Goal: Task Accomplishment & Management: Manage account settings

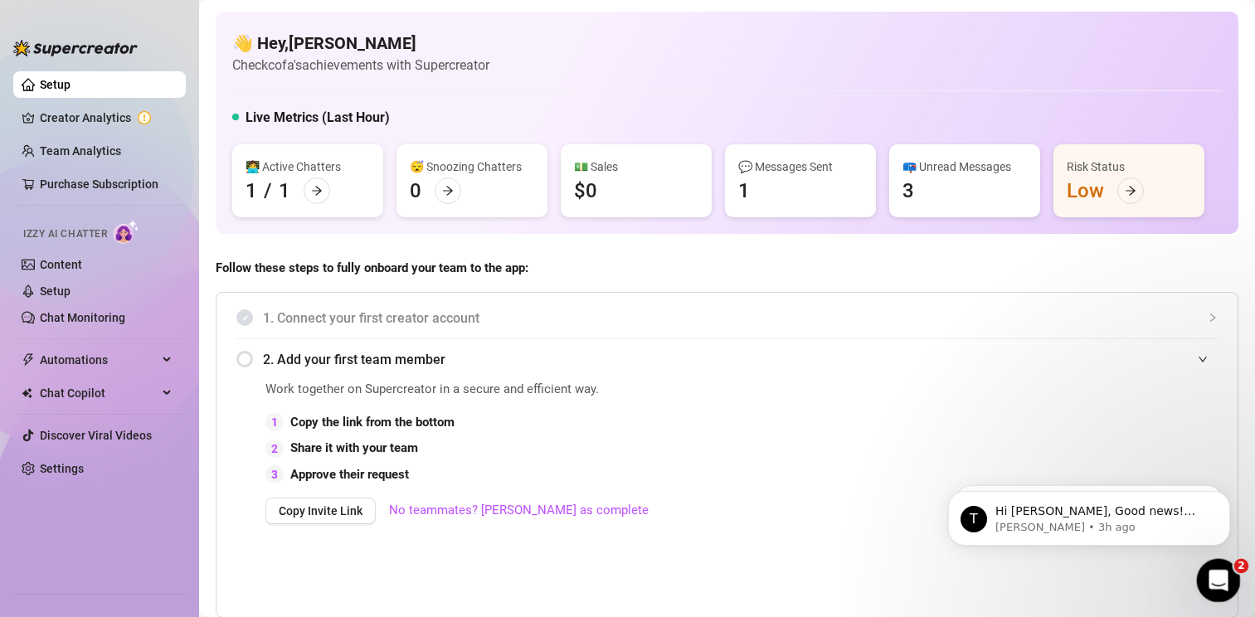
click at [1212, 576] on icon "Open Intercom Messenger" at bounding box center [1216, 578] width 27 height 27
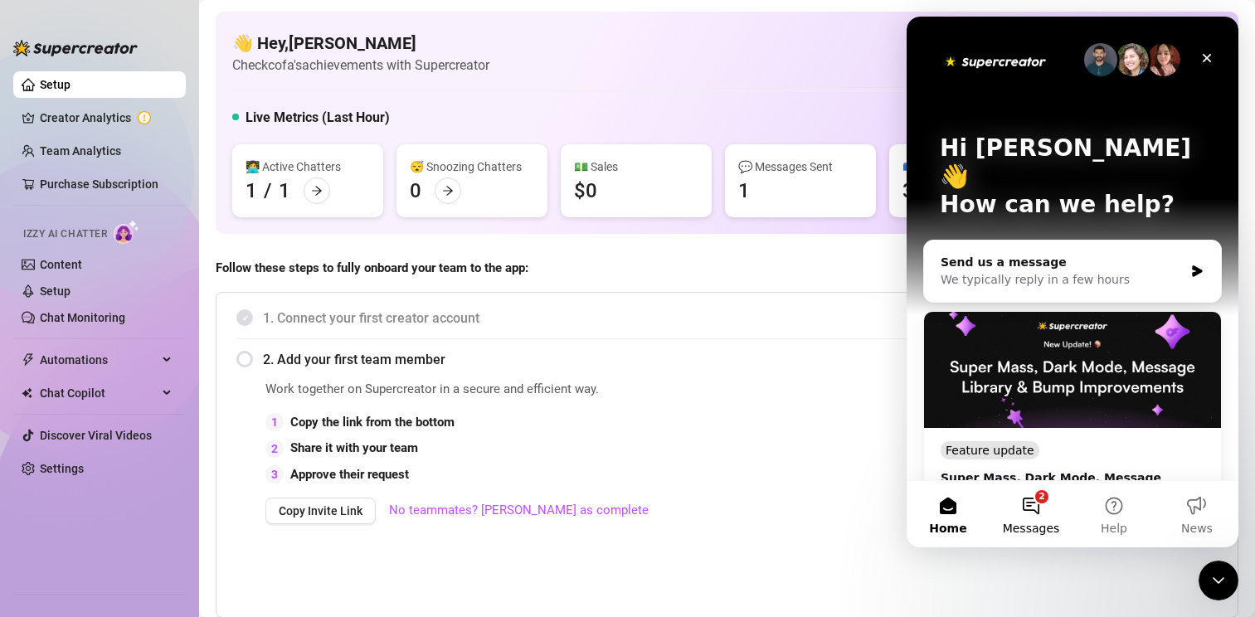
click at [1040, 527] on span "Messages" at bounding box center [1031, 529] width 57 height 12
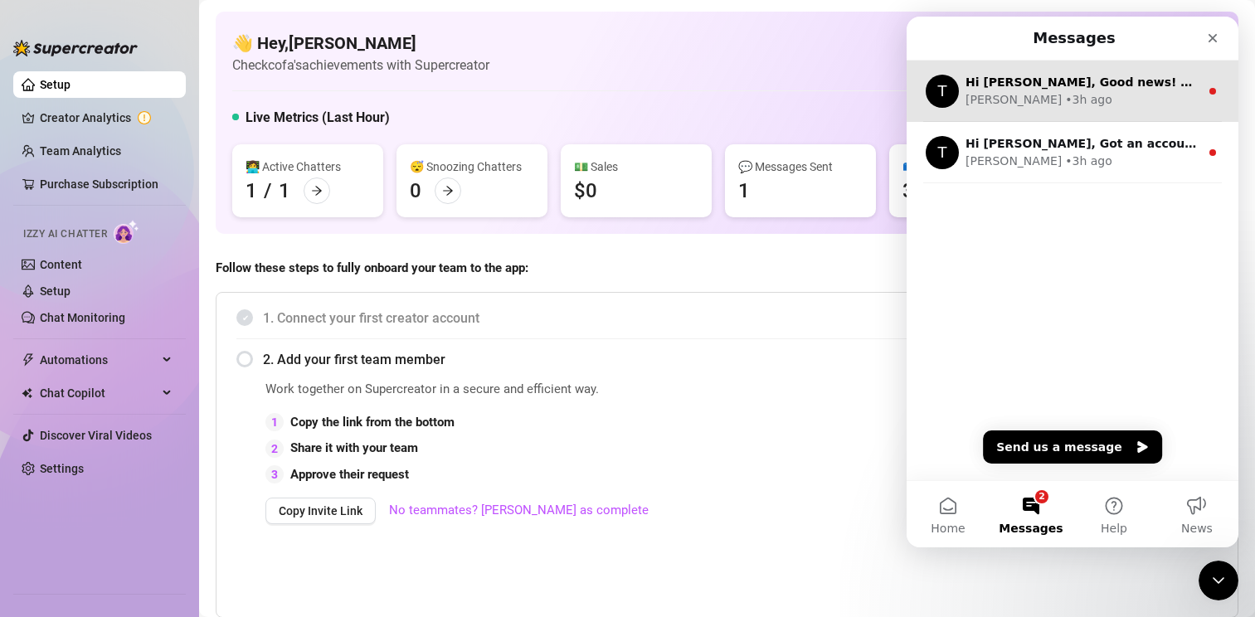
click at [1035, 71] on div "T Hi [PERSON_NAME], Good news! We’ve just launched our Referral Program 🚀 Invit…" at bounding box center [1073, 91] width 332 height 61
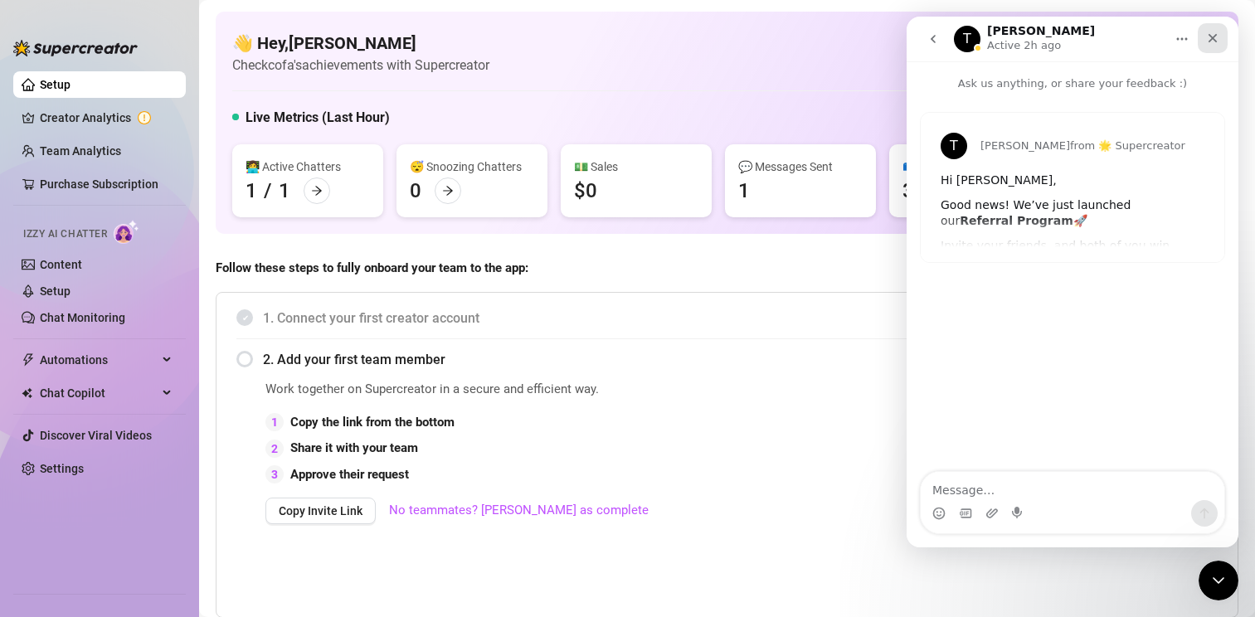
click at [1214, 40] on icon "Close" at bounding box center [1213, 38] width 9 height 9
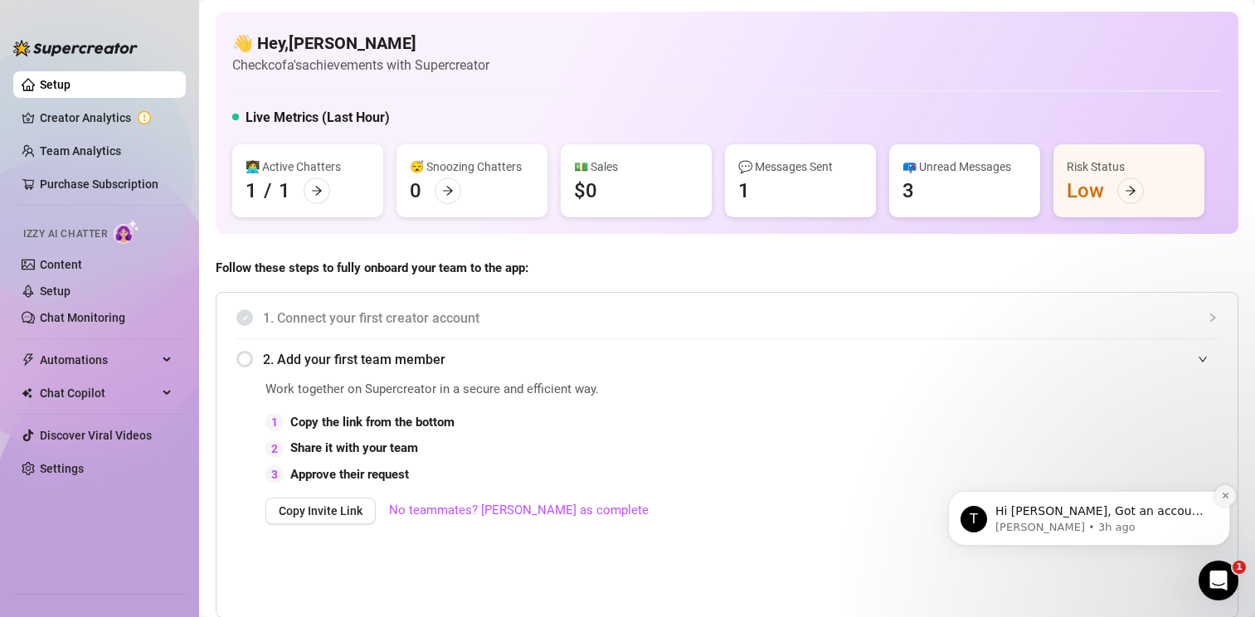
click at [1227, 490] on button "Dismiss notification" at bounding box center [1226, 496] width 22 height 22
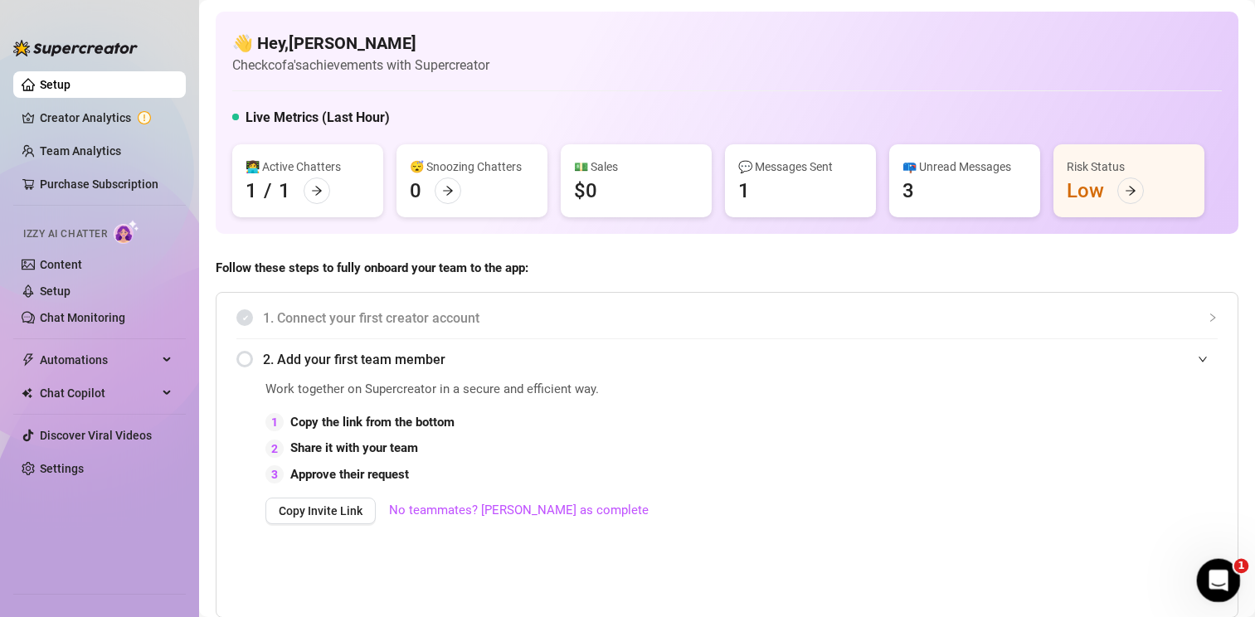
click at [1221, 578] on icon "Open Intercom Messenger" at bounding box center [1216, 578] width 27 height 27
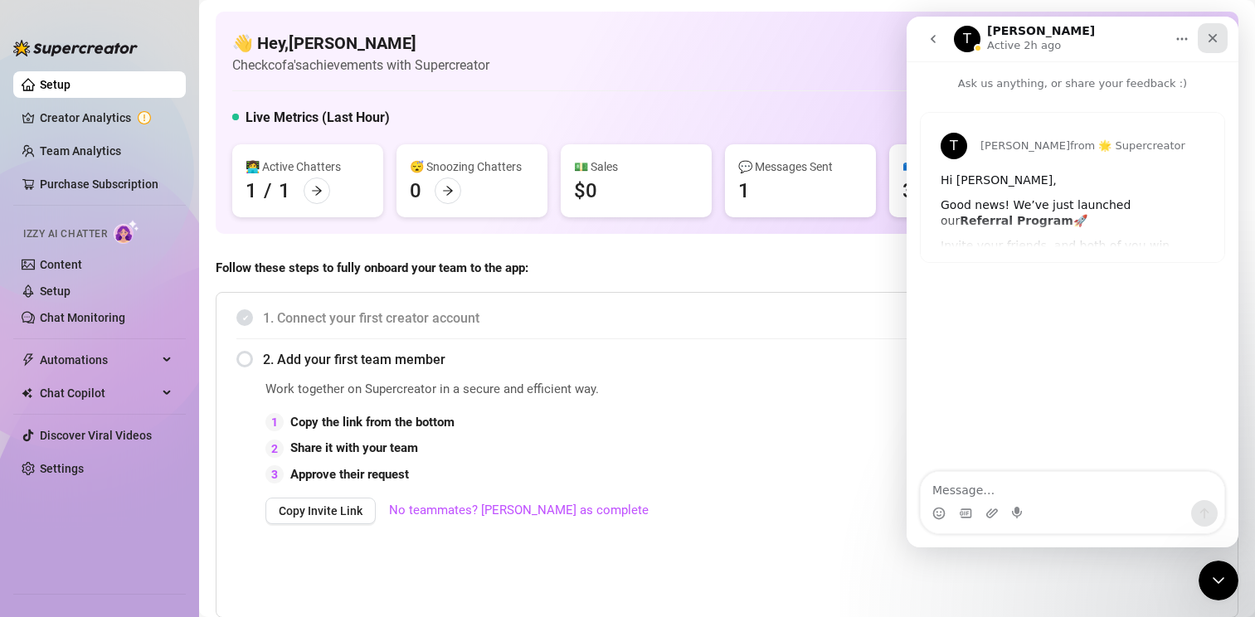
click at [1216, 34] on icon "Close" at bounding box center [1212, 38] width 13 height 13
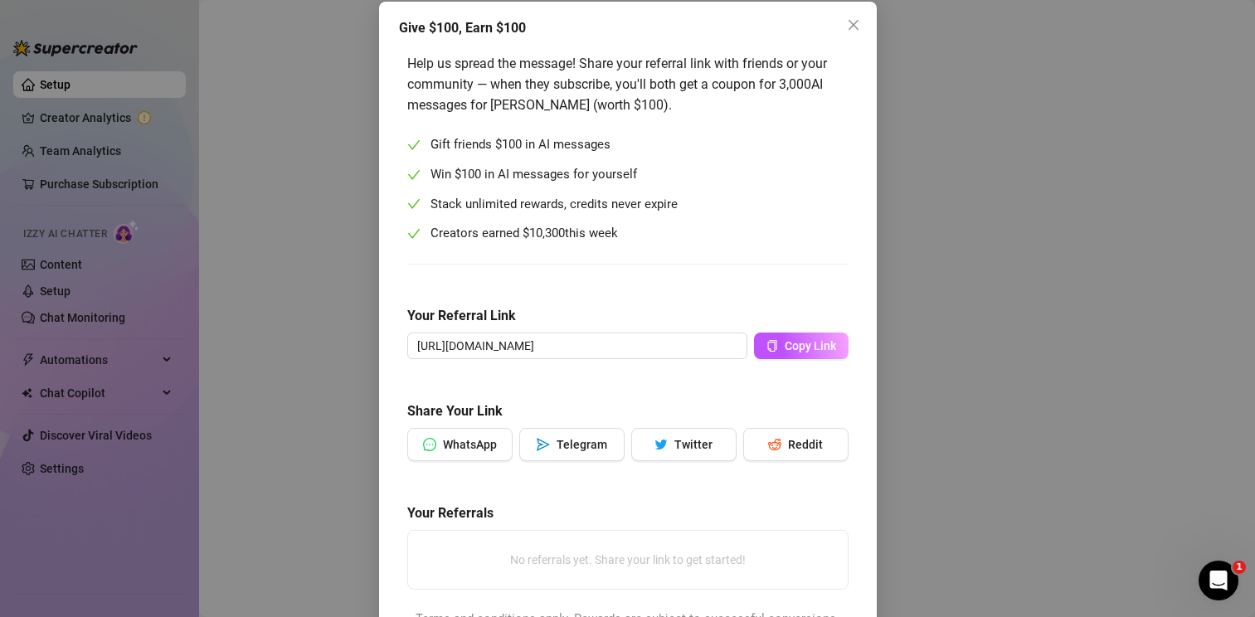
scroll to position [101, 0]
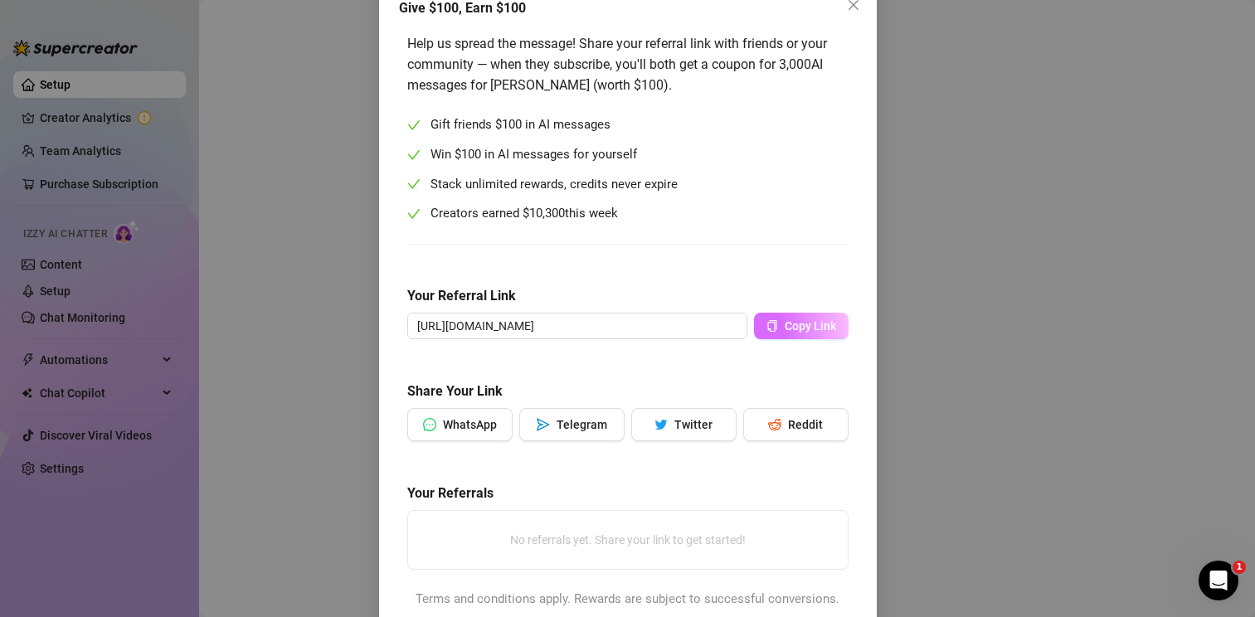
click at [806, 314] on button "Copy Link" at bounding box center [801, 326] width 95 height 27
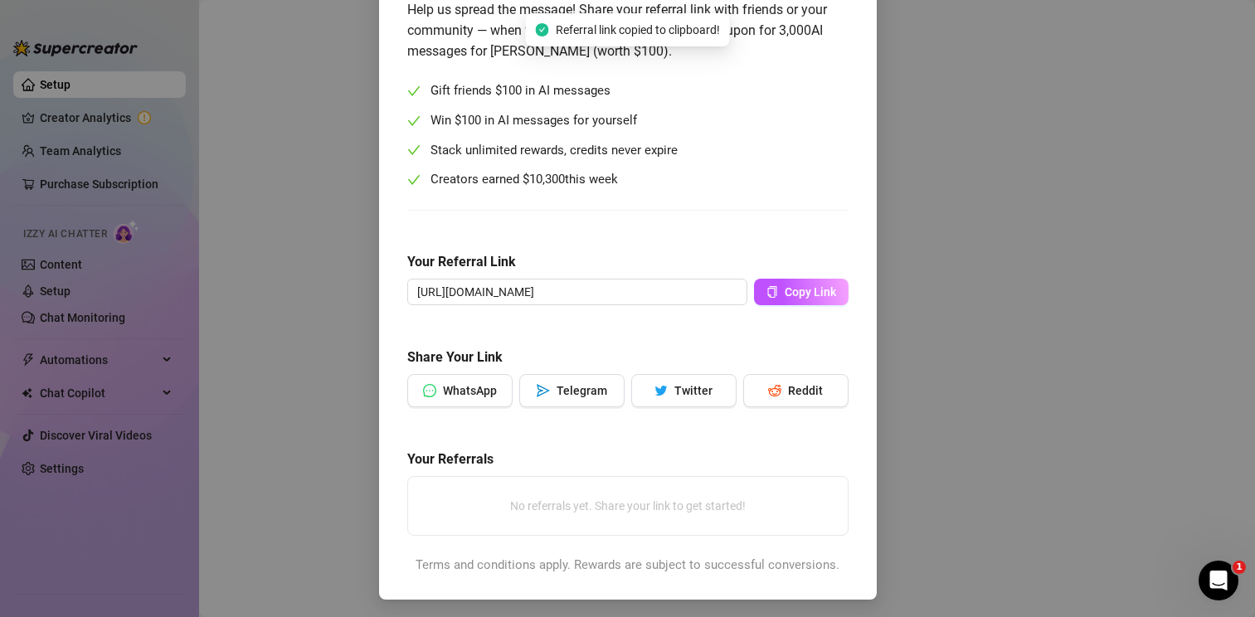
scroll to position [138, 0]
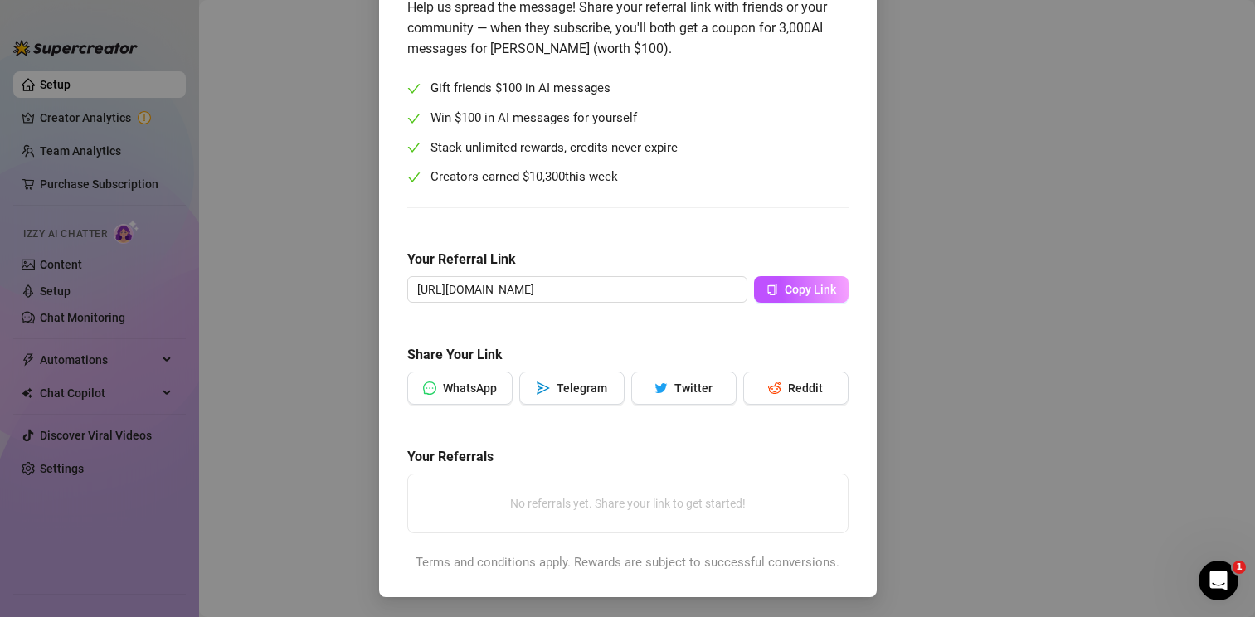
click at [323, 275] on div "Give $100, Earn $100 Help us spread the message! Share your referral link with …" at bounding box center [627, 308] width 1255 height 617
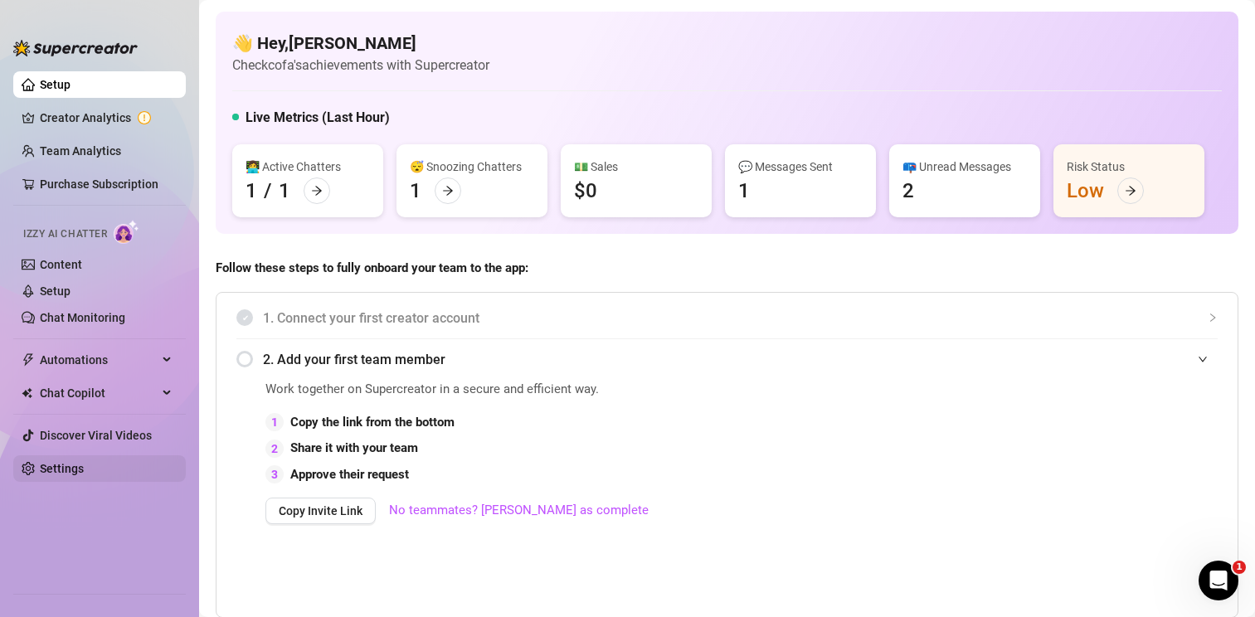
click at [70, 470] on link "Settings" at bounding box center [62, 468] width 44 height 13
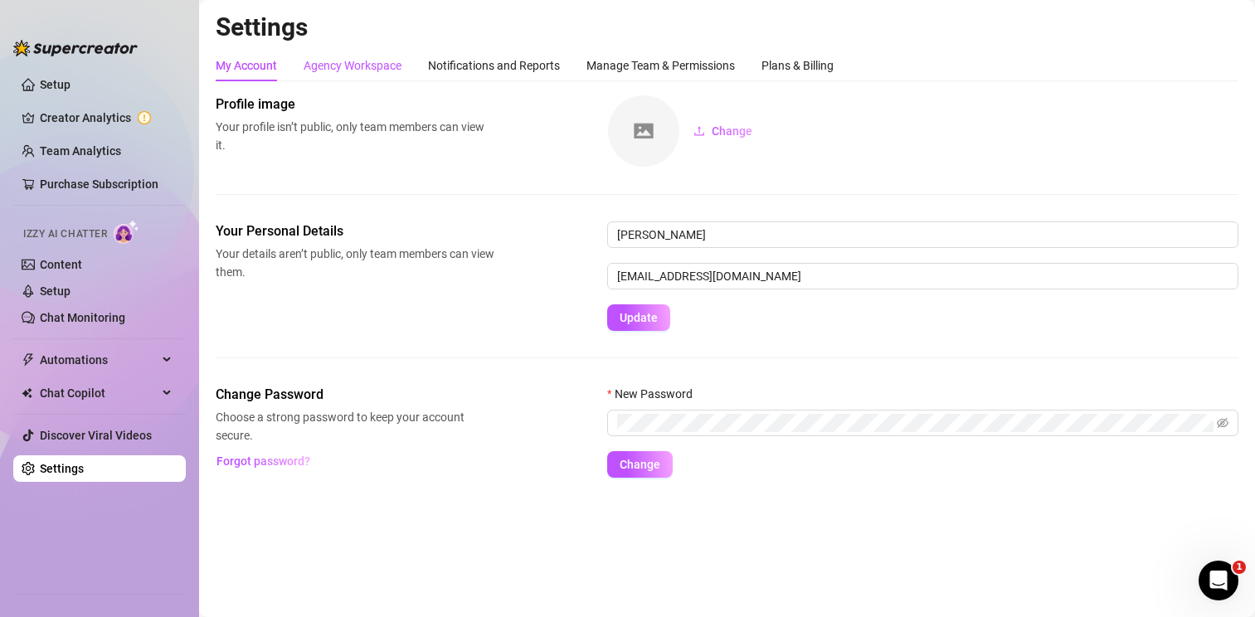
click at [315, 72] on div "Agency Workspace" at bounding box center [353, 65] width 98 height 18
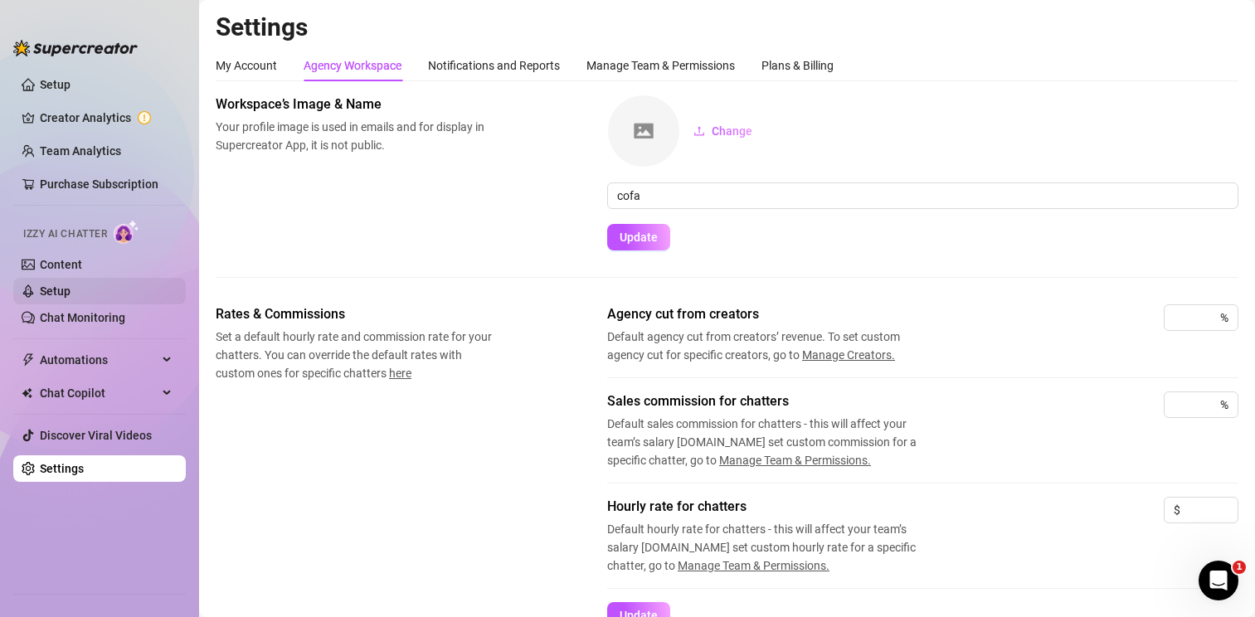
click at [71, 295] on link "Setup" at bounding box center [55, 291] width 31 height 13
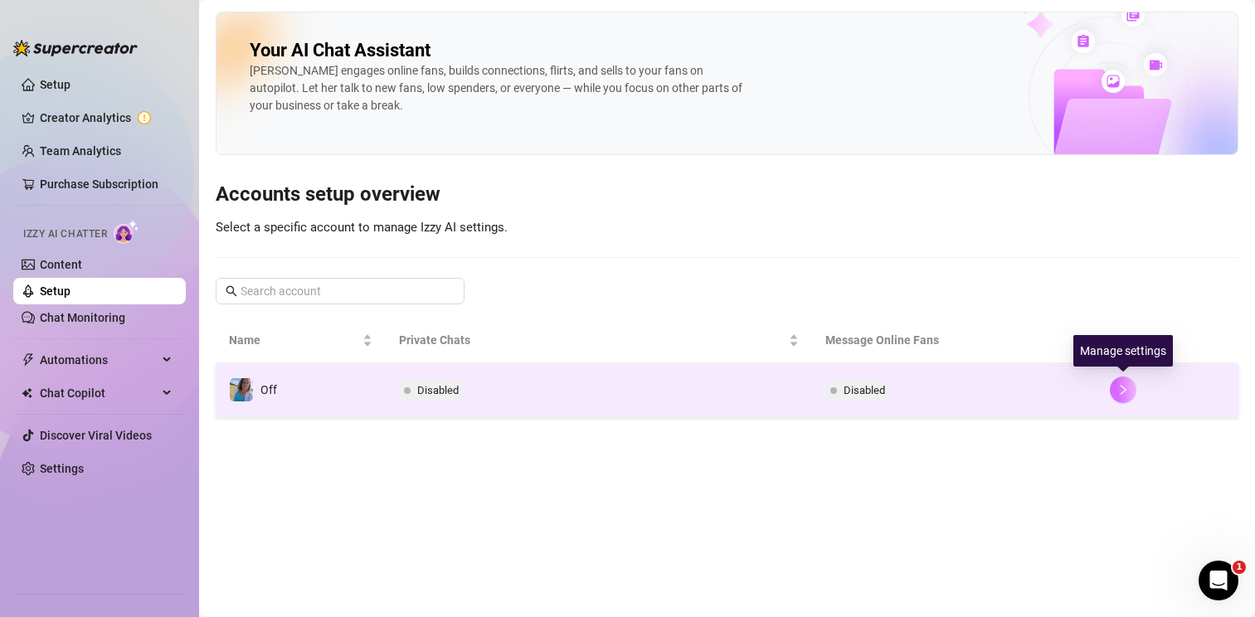
click at [1113, 387] on button "button" at bounding box center [1123, 390] width 27 height 27
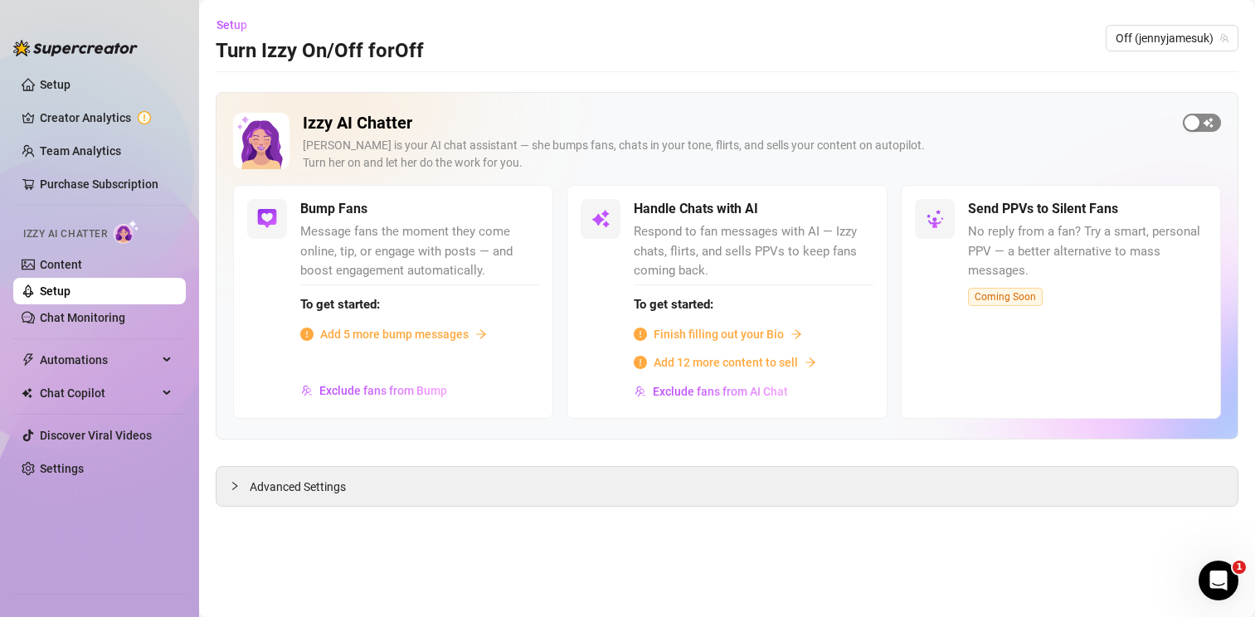
click at [1201, 122] on button "button" at bounding box center [1202, 123] width 38 height 18
click at [526, 207] on span "button" at bounding box center [521, 210] width 37 height 18
click at [421, 335] on span "Add 5 more bump messages" at bounding box center [394, 334] width 149 height 18
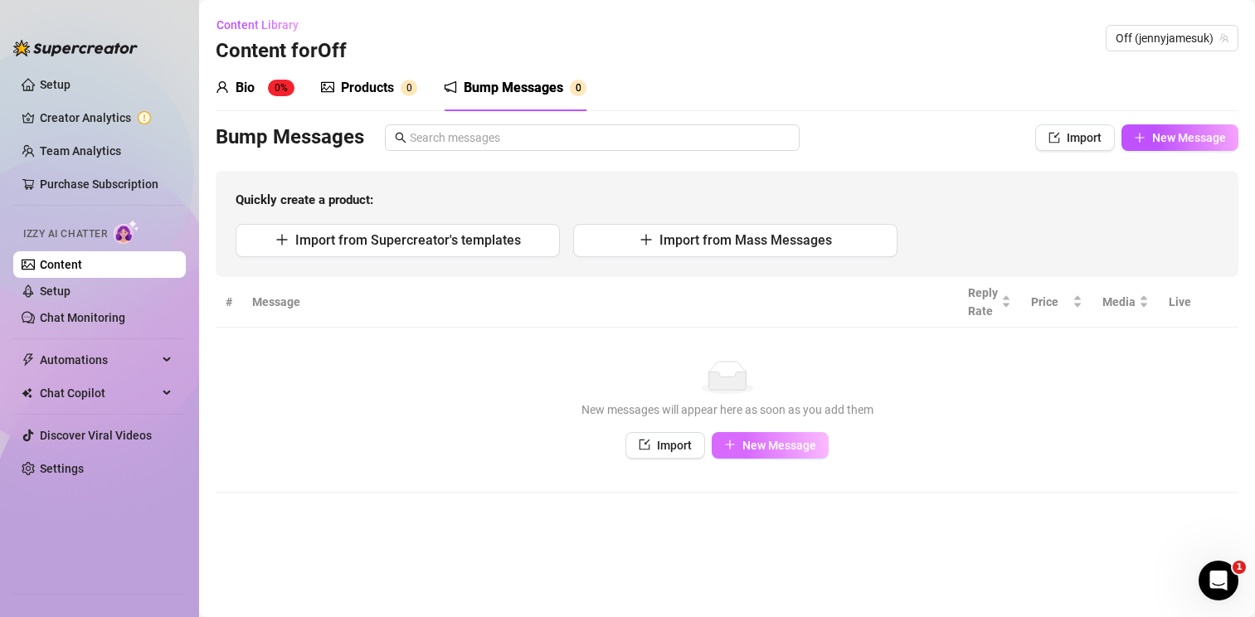
click at [753, 445] on span "New Message" at bounding box center [780, 445] width 74 height 13
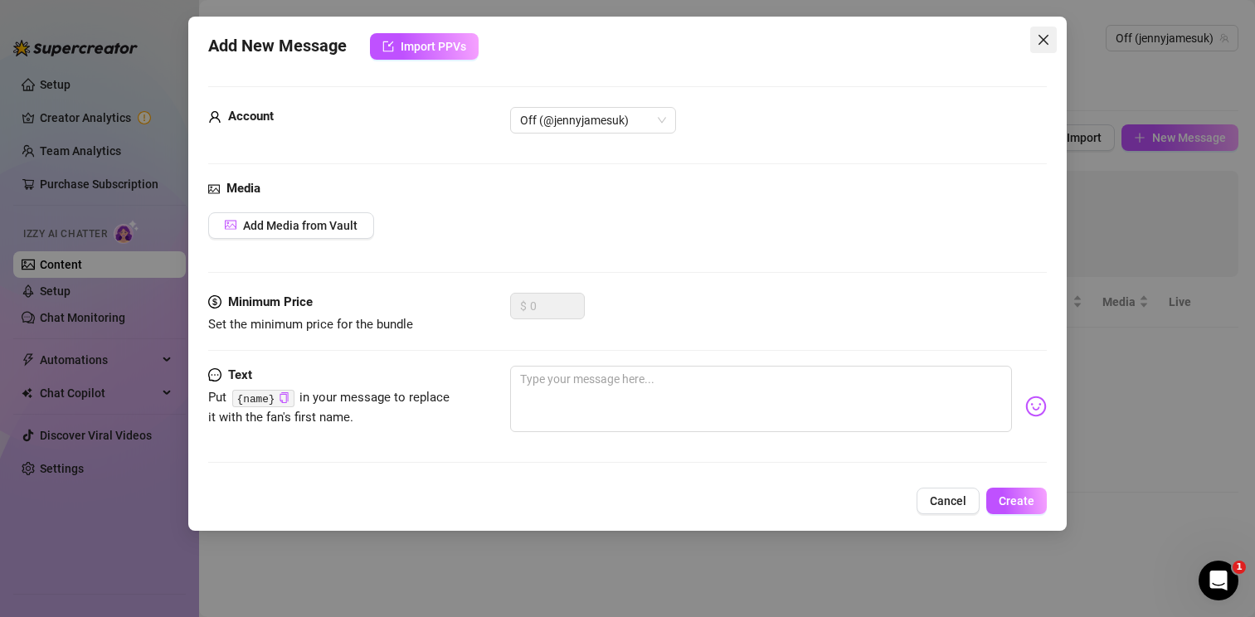
click at [1045, 52] on button "Close" at bounding box center [1043, 40] width 27 height 27
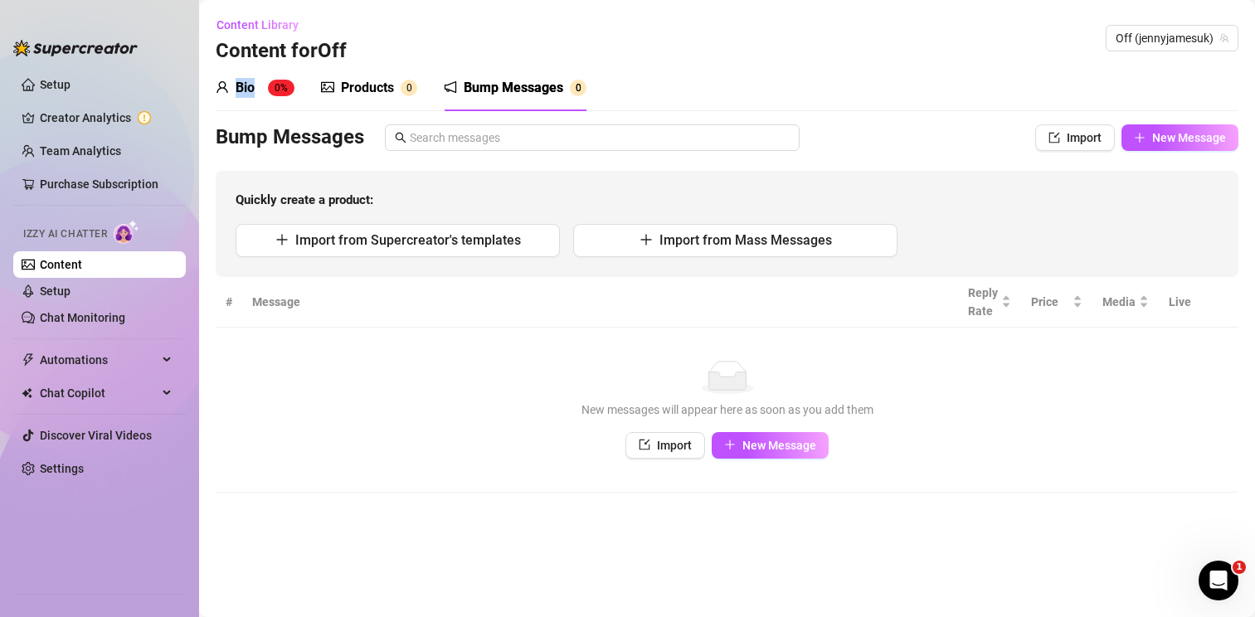
click at [1045, 52] on div "Content Library Content for Off Off (jennyjamesuk)" at bounding box center [727, 38] width 1023 height 53
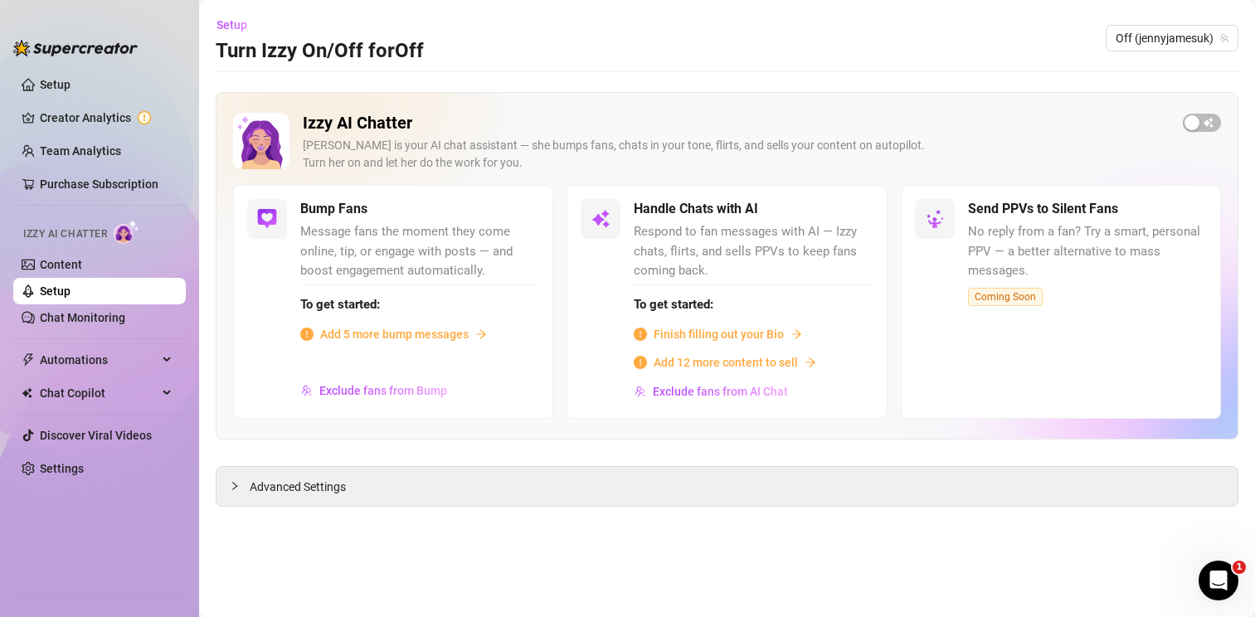
click at [717, 365] on span "Add 12 more content to sell" at bounding box center [726, 362] width 144 height 18
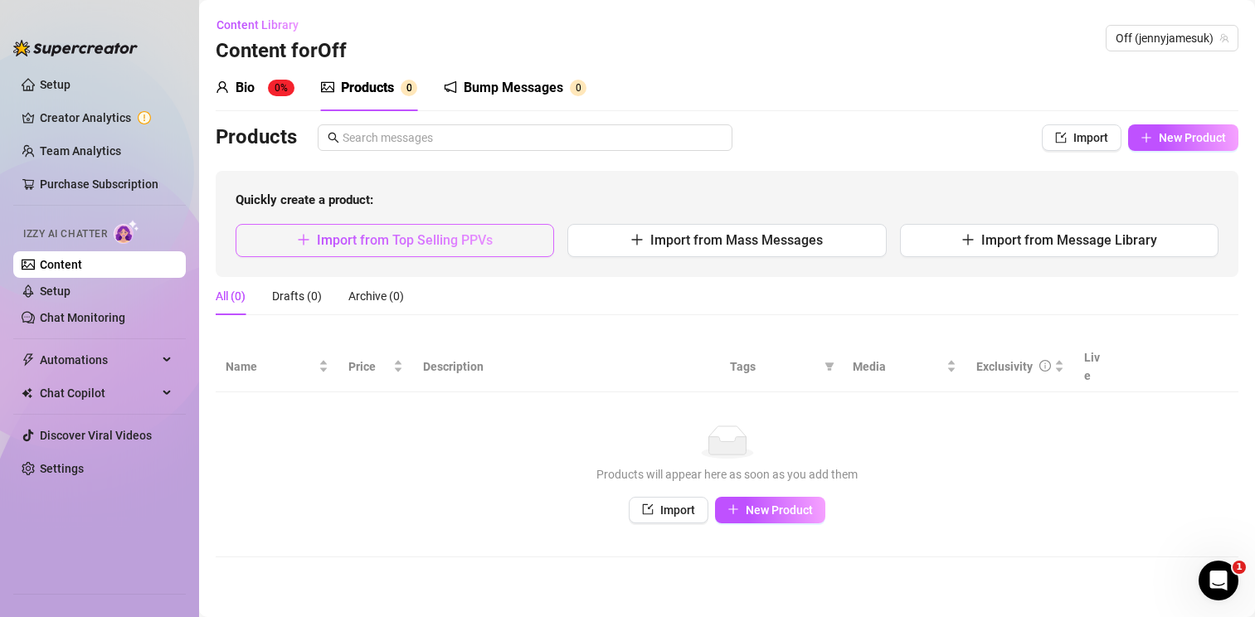
click at [461, 234] on span "Import from Top Selling PPVs" at bounding box center [405, 240] width 176 height 16
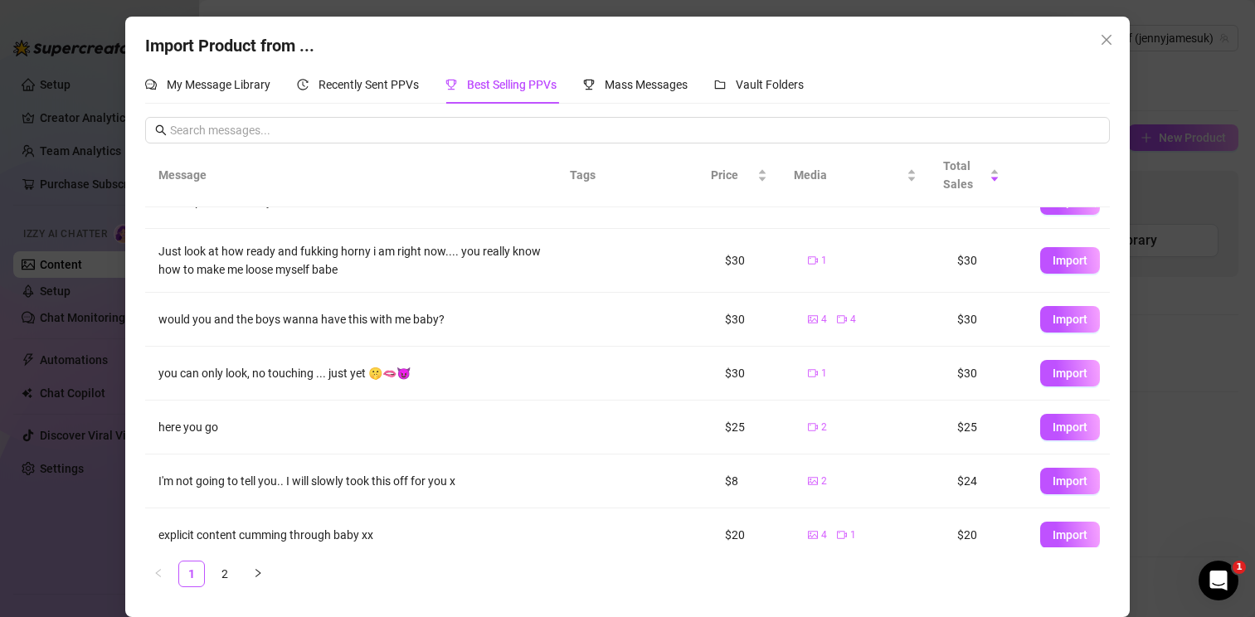
scroll to position [209, 0]
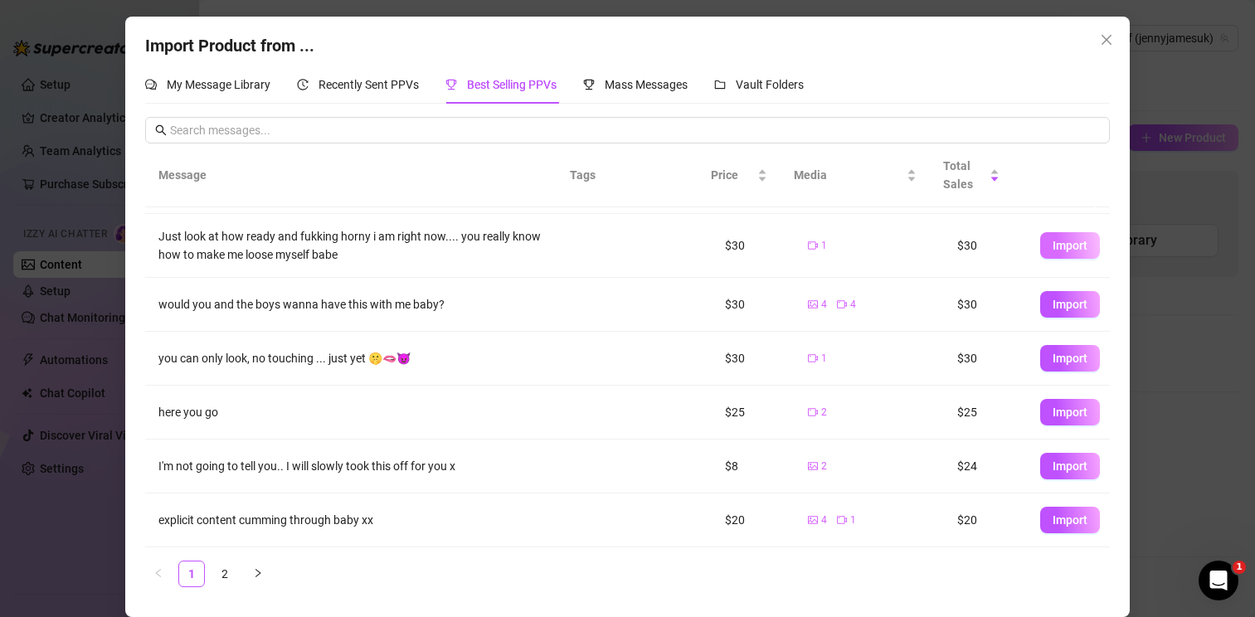
click at [1049, 254] on button "Import" at bounding box center [1070, 245] width 60 height 27
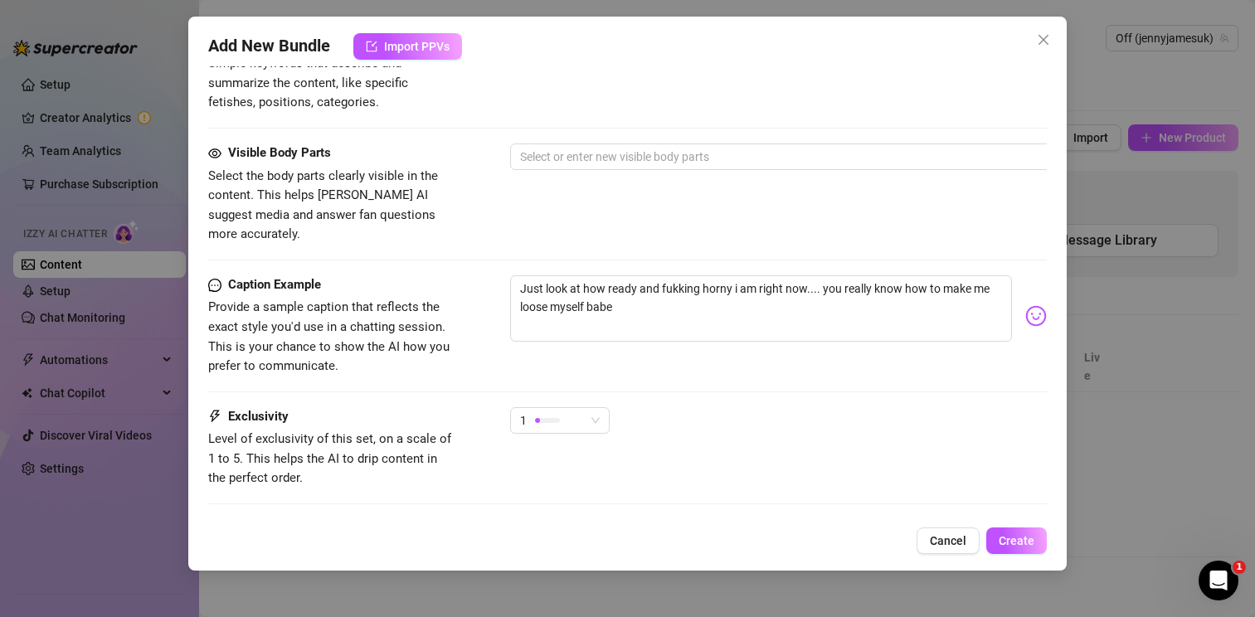
scroll to position [957, 0]
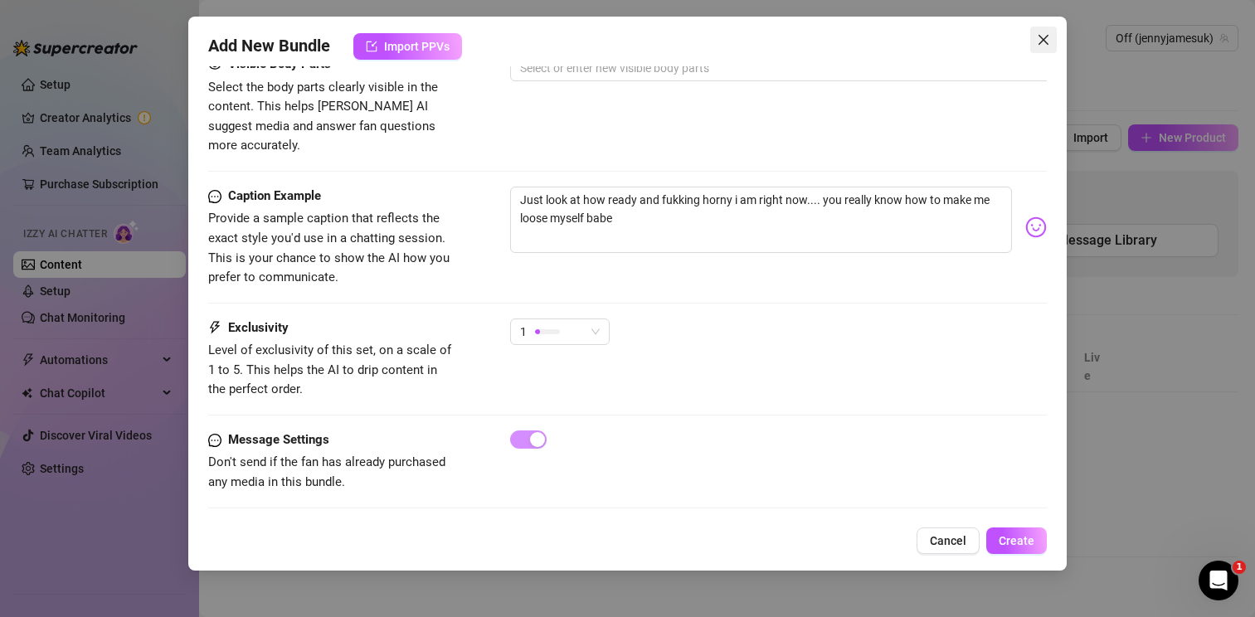
click at [1037, 36] on icon "close" at bounding box center [1043, 39] width 13 height 13
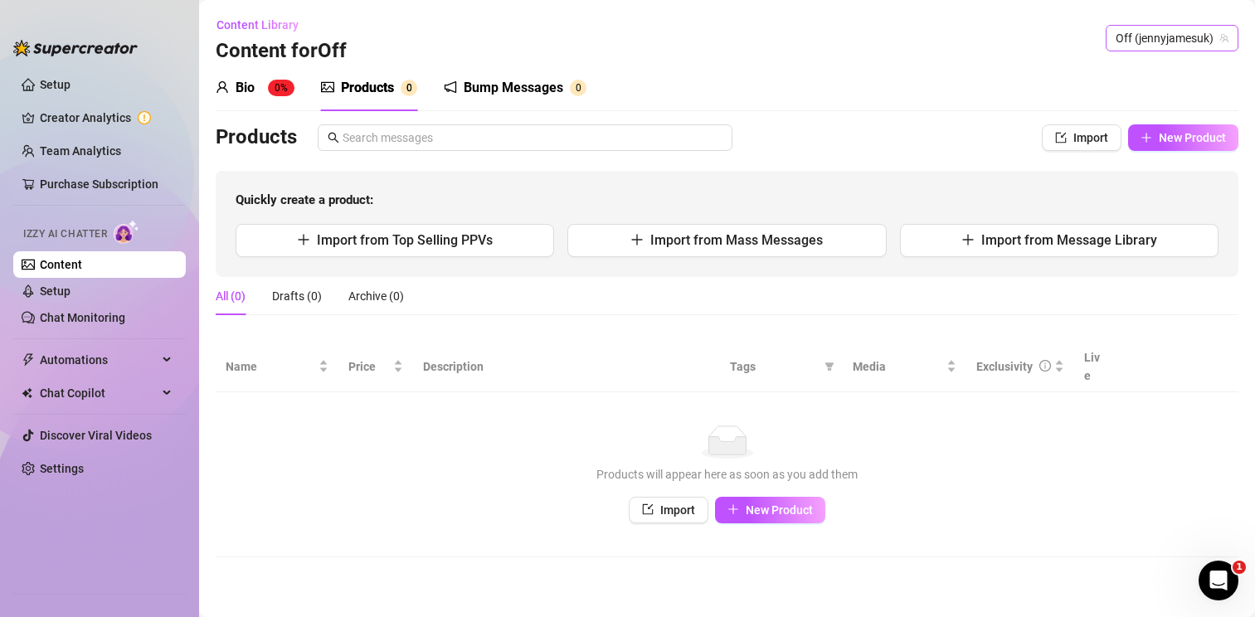
click at [1170, 46] on span "Off (jennyjamesuk)" at bounding box center [1172, 38] width 113 height 25
click at [1170, 68] on span "( jennyjamesuk )" at bounding box center [1200, 72] width 79 height 18
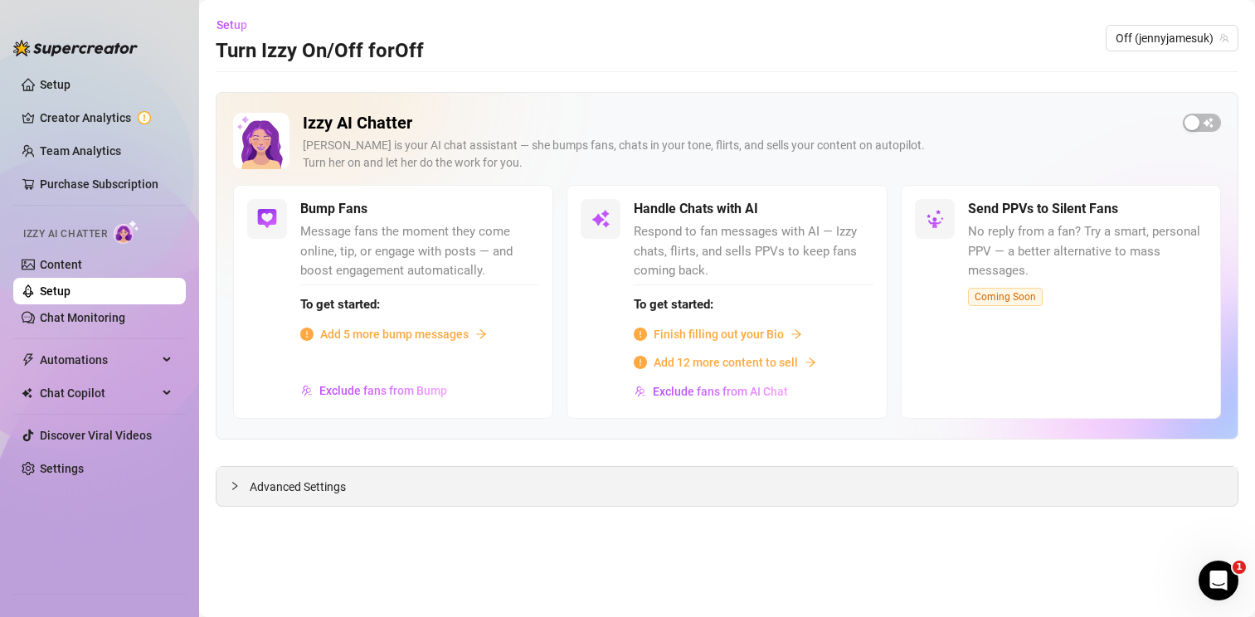
click at [490, 475] on div "Advanced Settings" at bounding box center [727, 486] width 1021 height 39
click at [447, 489] on div "Advanced Settings" at bounding box center [727, 486] width 1021 height 39
click at [277, 485] on span "Advanced Settings" at bounding box center [298, 487] width 96 height 18
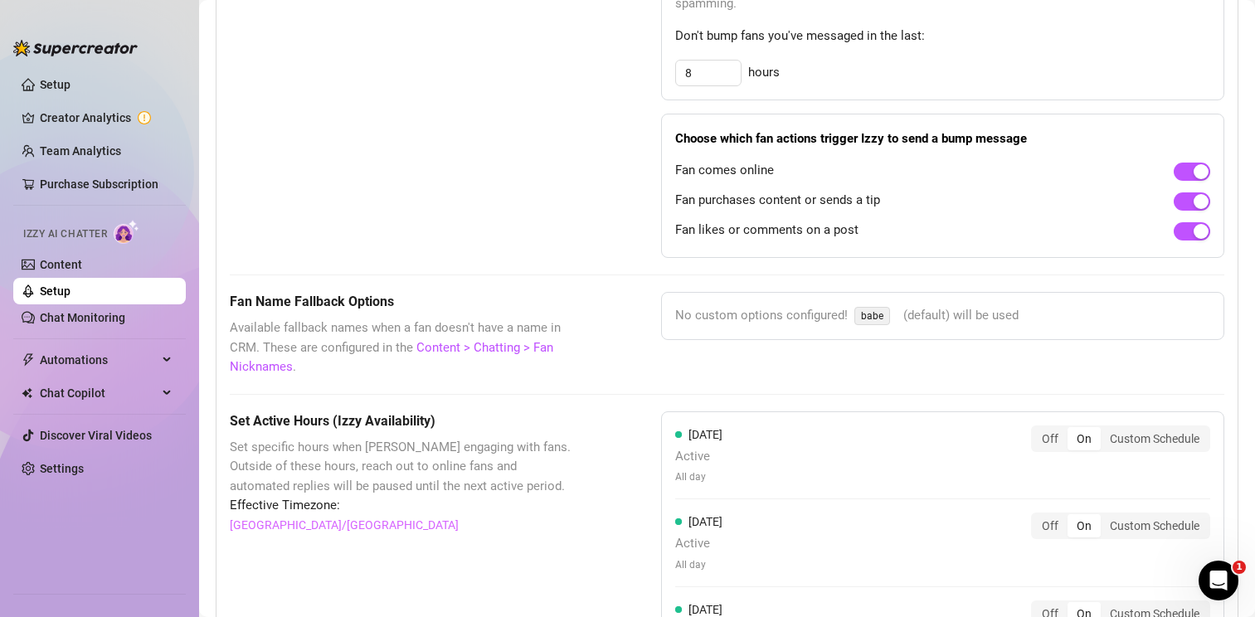
scroll to position [1216, 0]
click at [92, 311] on link "Chat Monitoring" at bounding box center [82, 317] width 85 height 13
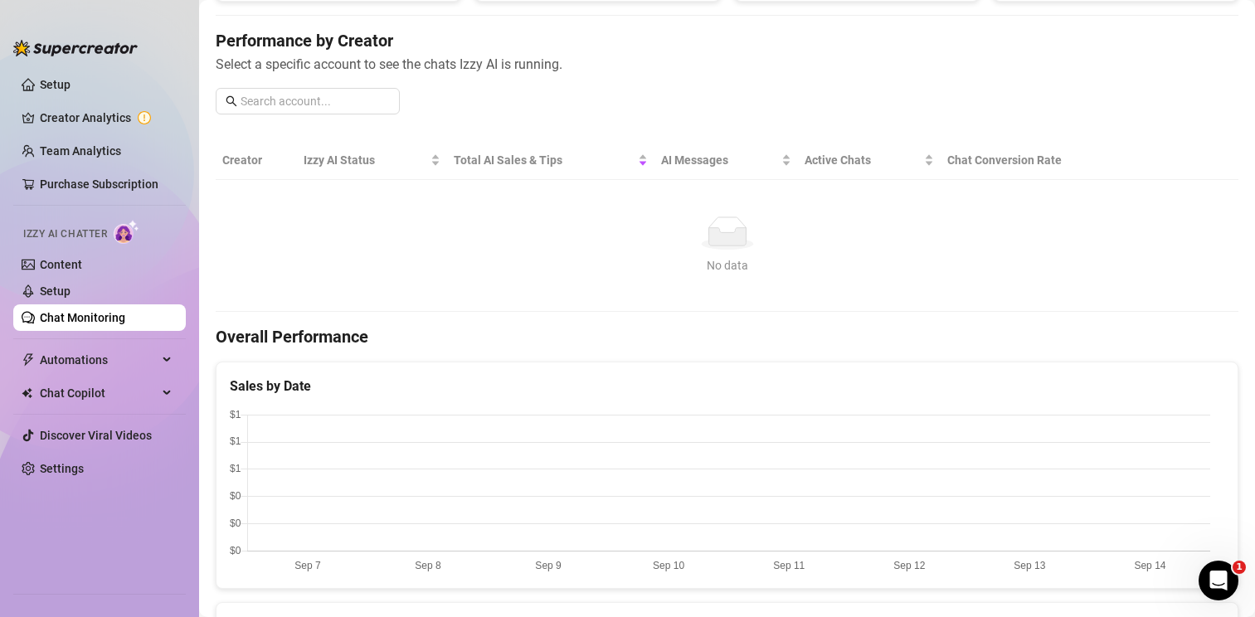
scroll to position [186, 0]
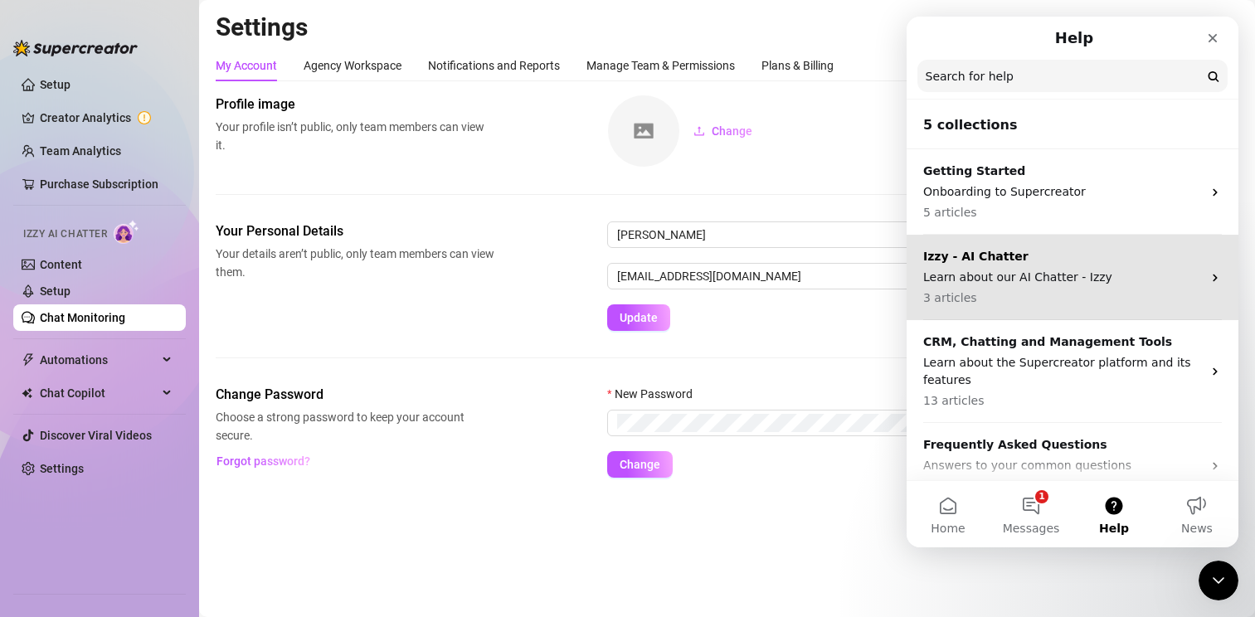
click at [1073, 255] on p "Izzy - AI Chatter" at bounding box center [1062, 256] width 279 height 17
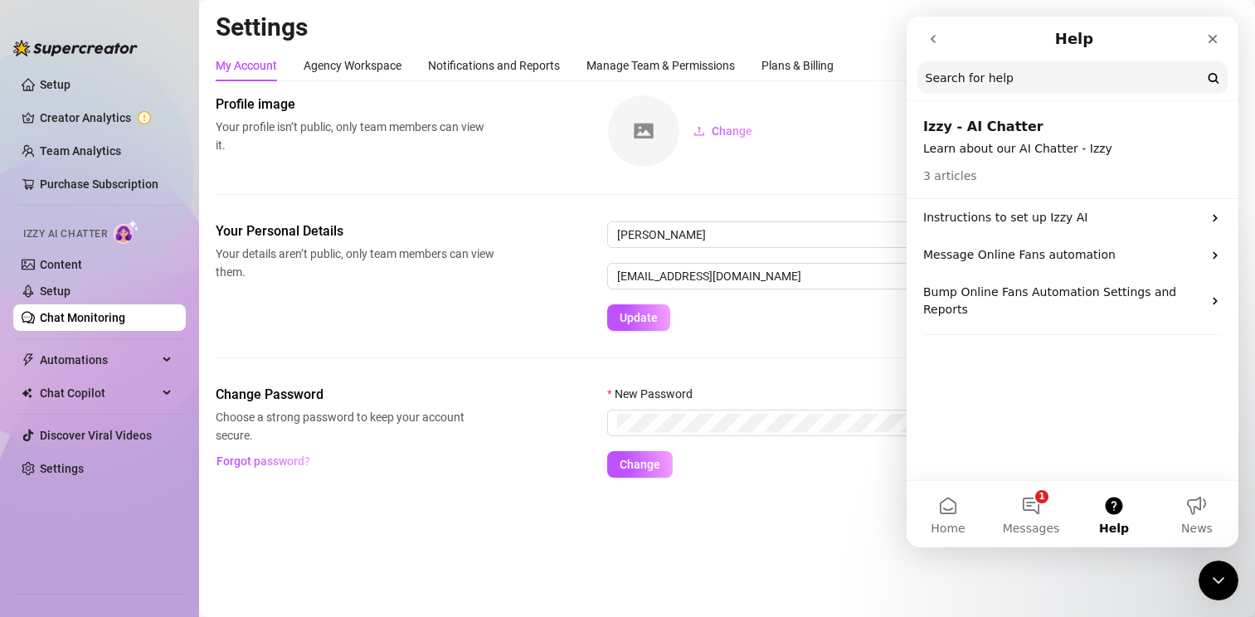
click at [510, 178] on div "Profile image Your profile isn’t public, only team members can view it. Change" at bounding box center [727, 158] width 1023 height 127
click at [364, 66] on div "Agency Workspace" at bounding box center [353, 65] width 98 height 18
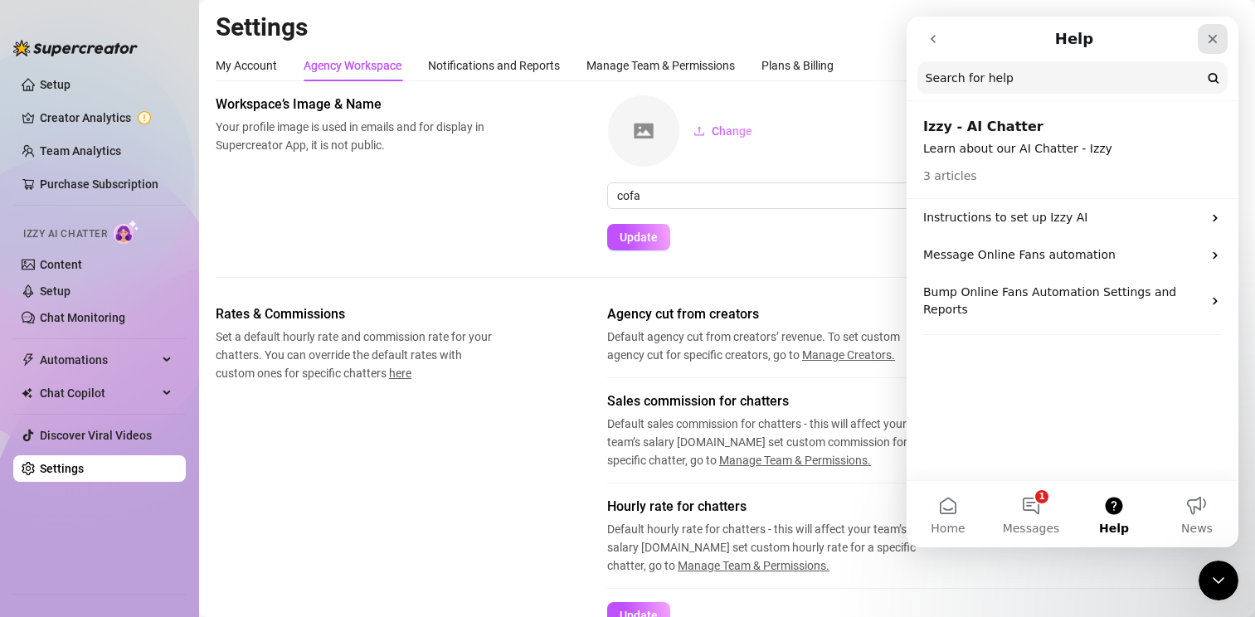
click at [1216, 39] on icon "Close" at bounding box center [1212, 38] width 13 height 13
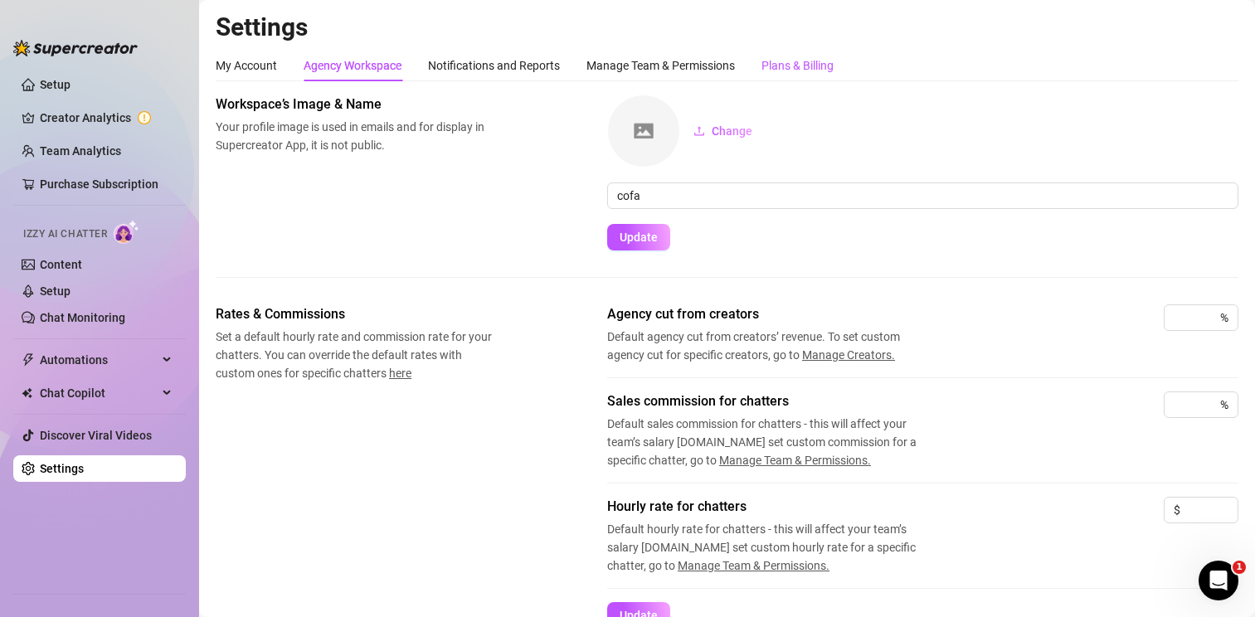
click at [814, 65] on div "Plans & Billing" at bounding box center [798, 65] width 72 height 18
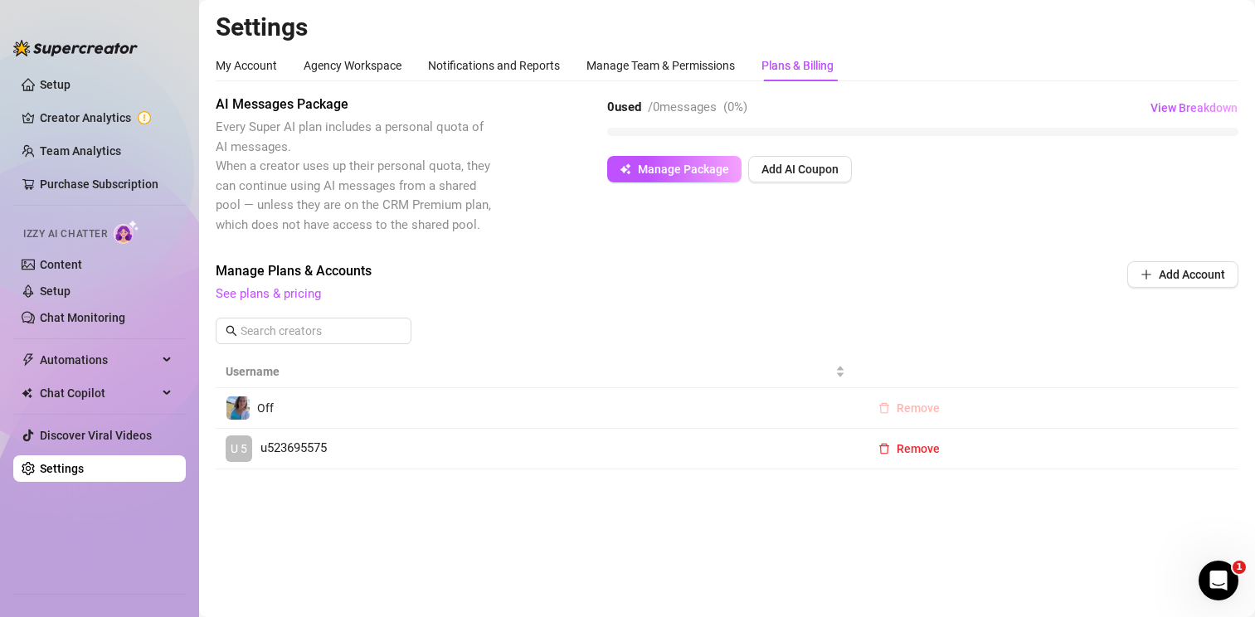
click at [929, 412] on span "Remove" at bounding box center [918, 408] width 43 height 13
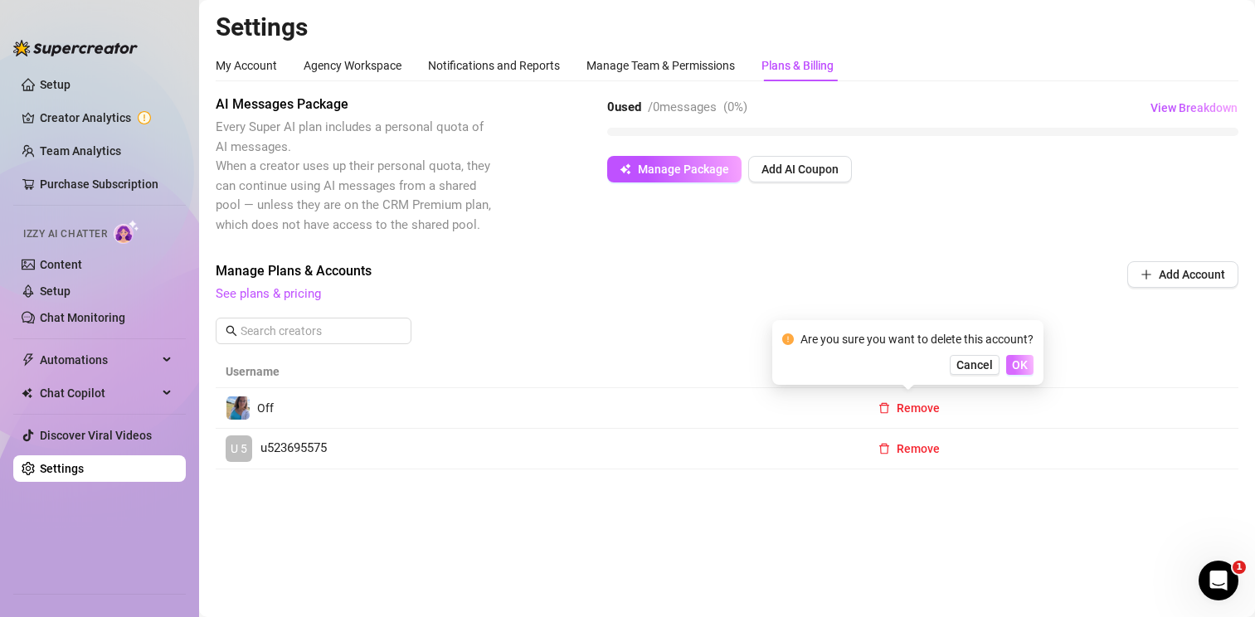
click at [1021, 364] on span "OK" at bounding box center [1020, 364] width 16 height 13
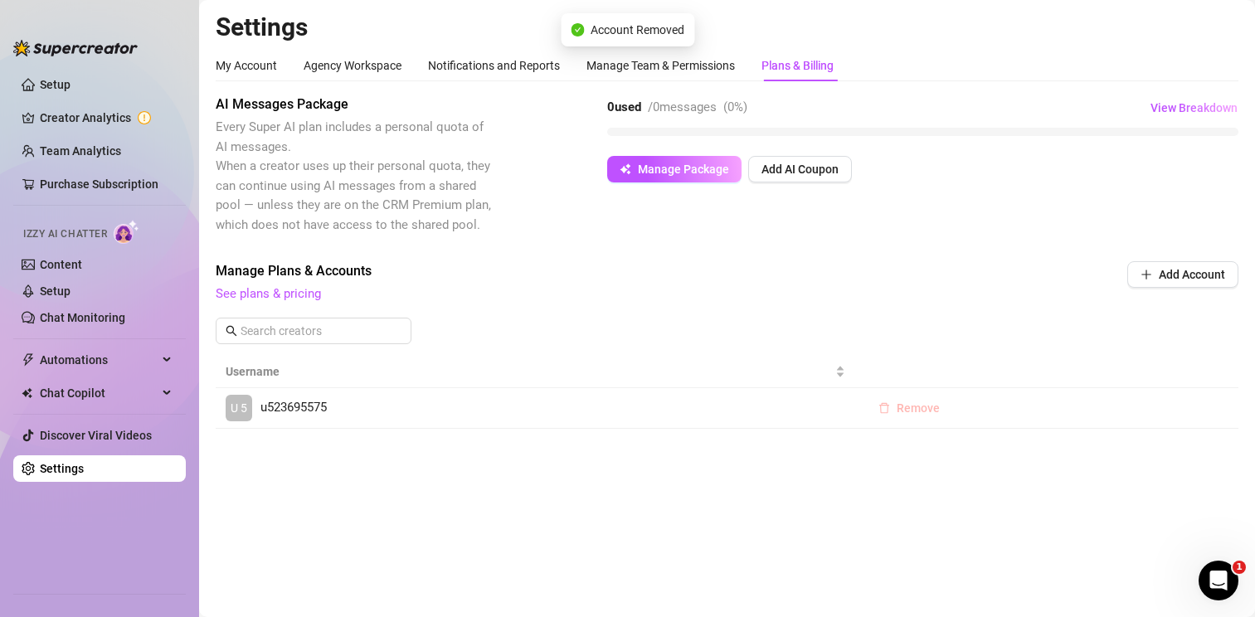
click at [923, 407] on span "Remove" at bounding box center [918, 408] width 43 height 13
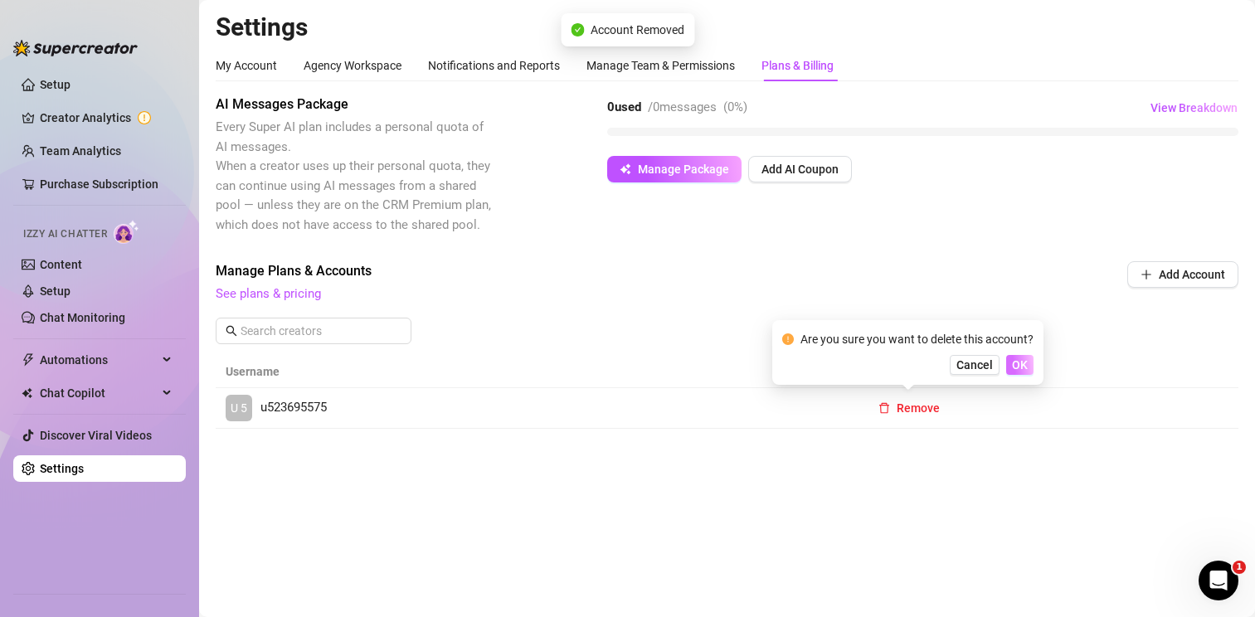
click at [1021, 367] on span "OK" at bounding box center [1020, 364] width 16 height 13
